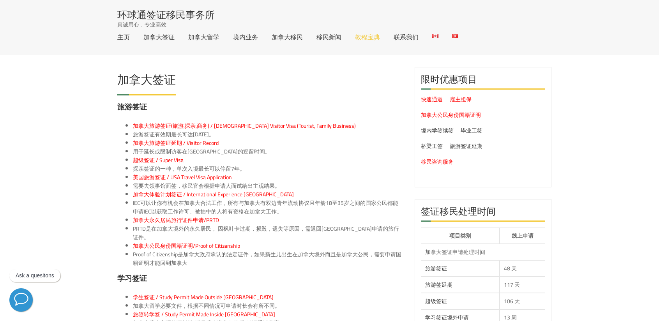
click at [368, 37] on link "教程宝典" at bounding box center [367, 37] width 25 height 6
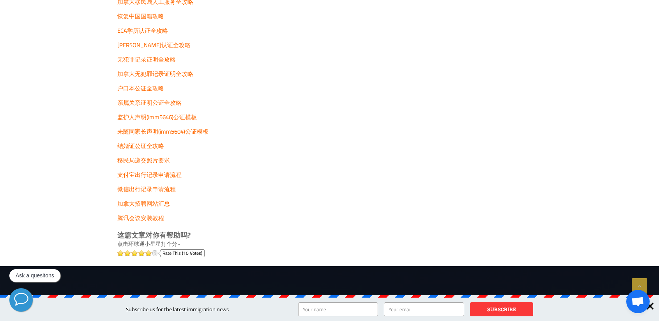
click at [152, 162] on span "移民局递交照片要求" at bounding box center [143, 160] width 53 height 11
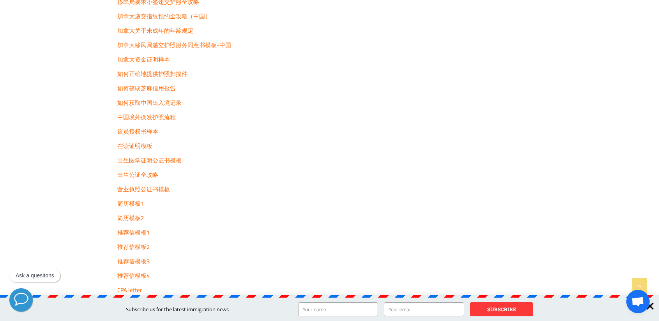
click at [152, 175] on span "公证全攻略" at bounding box center [143, 174] width 29 height 11
click at [161, 160] on span "出生医学证明公证书模板" at bounding box center [149, 160] width 64 height 11
click at [133, 205] on span "简历模板1" at bounding box center [130, 203] width 27 height 11
click at [136, 218] on span "简历模板2" at bounding box center [130, 217] width 27 height 11
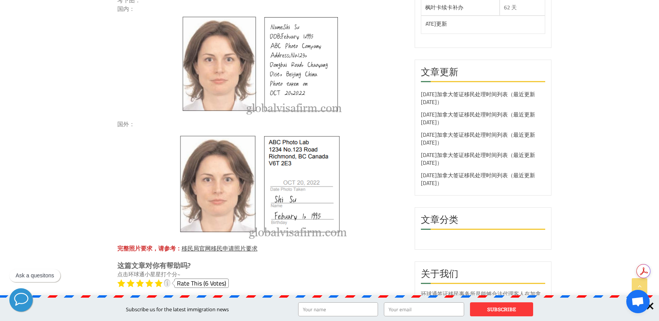
scroll to position [600, 0]
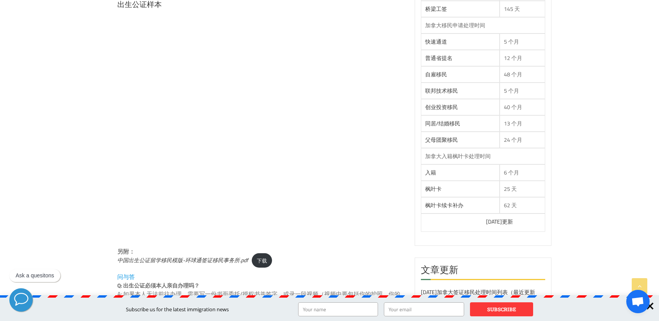
scroll to position [402, 0]
click at [609, 138] on div "主页 » 教程宝典 » 出生公证全攻略 How to Apply Birth Certificate 出生公证全攻略 How to Apply Birth C…" at bounding box center [329, 172] width 659 height 1030
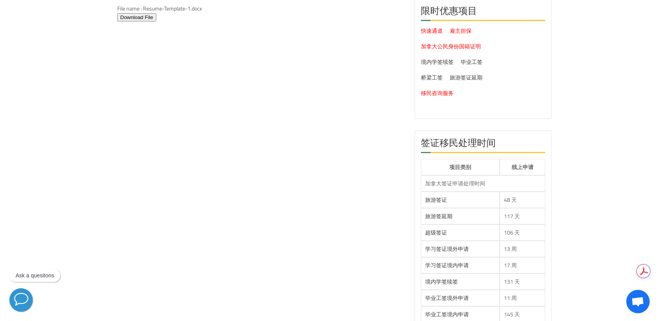
scroll to position [80, 0]
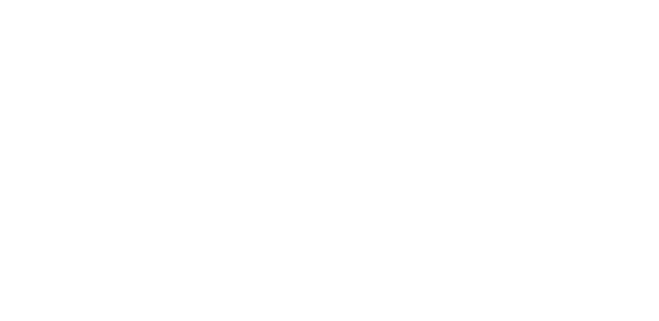
scroll to position [95, 0]
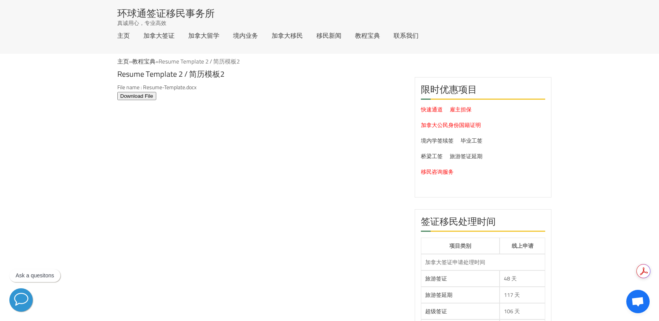
scroll to position [0, 0]
